Goal: Task Accomplishment & Management: Complete application form

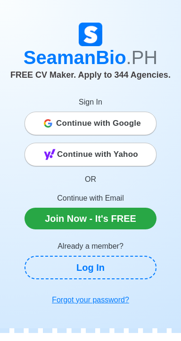
click at [135, 114] on span "Continue with Google" at bounding box center [98, 123] width 85 height 19
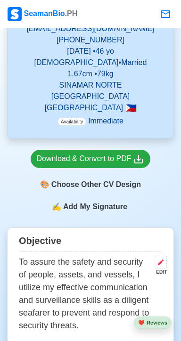
scroll to position [238, 0]
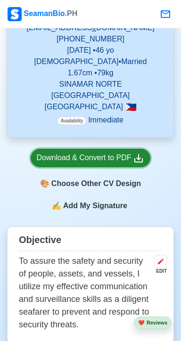
click at [102, 152] on div "Download & Convert to PDF" at bounding box center [91, 158] width 108 height 12
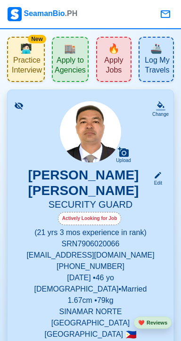
scroll to position [0, 0]
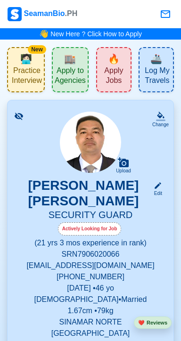
click at [70, 66] on span "Apply to Agencies" at bounding box center [70, 77] width 31 height 22
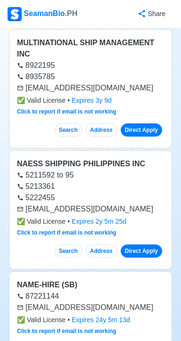
scroll to position [16209, 0]
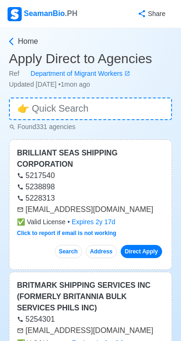
scroll to position [12, 0]
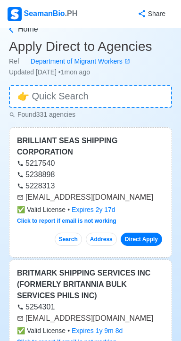
click at [105, 18] on div "Share" at bounding box center [125, 14] width 95 height 26
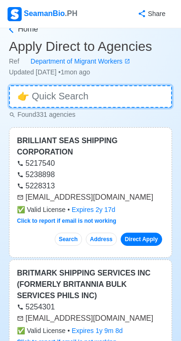
click at [99, 107] on input at bounding box center [90, 96] width 163 height 23
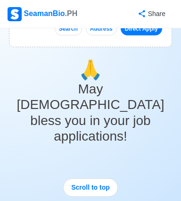
scroll to position [0, 0]
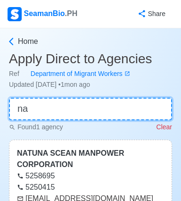
type input "n"
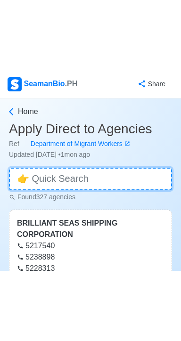
scroll to position [1043, 0]
